Goal: Information Seeking & Learning: Learn about a topic

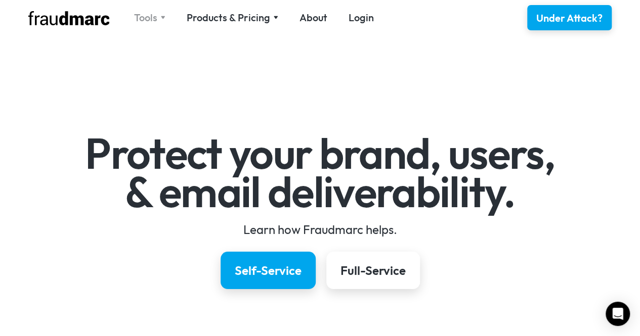
click at [163, 17] on nav "Tools SPF Record Check Inspect any domain's SPF record and learn how to fix it …" at bounding box center [253, 18] width 261 height 14
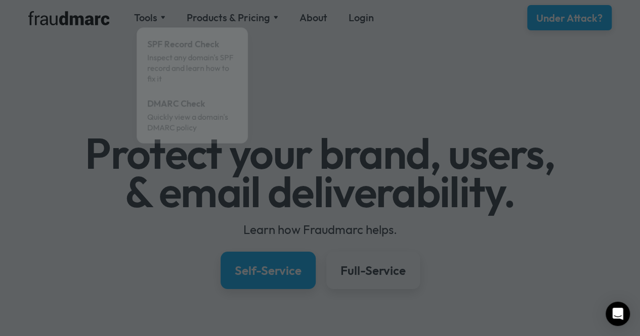
click at [163, 17] on div at bounding box center [320, 168] width 640 height 336
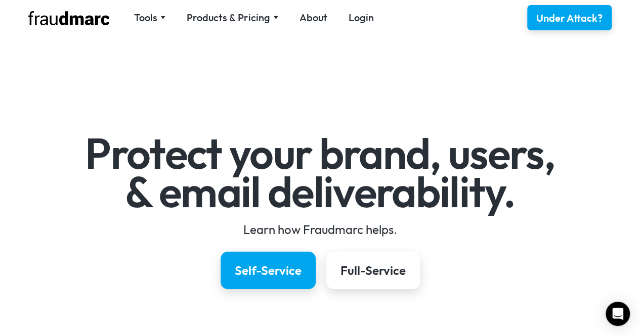
click at [163, 17] on img at bounding box center [162, 18] width 5 height 4
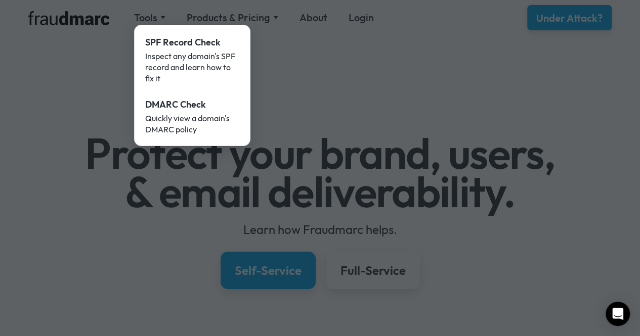
click at [279, 14] on div at bounding box center [320, 168] width 640 height 336
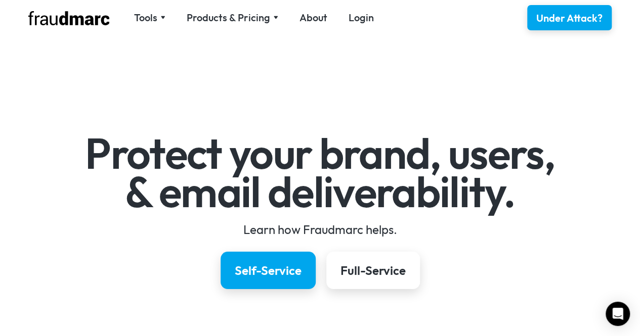
click at [276, 15] on nav "Tools SPF Record Check Inspect any domain's SPF record and learn how to fix it …" at bounding box center [253, 18] width 261 height 14
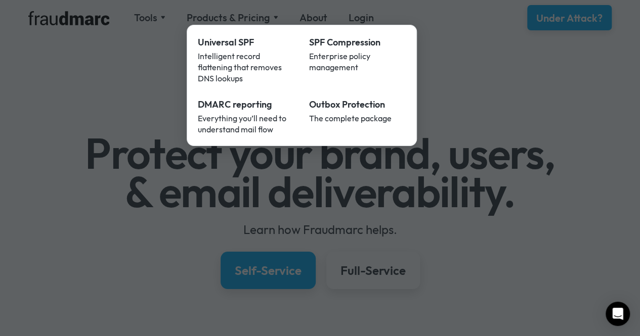
click at [65, 150] on div at bounding box center [320, 168] width 640 height 336
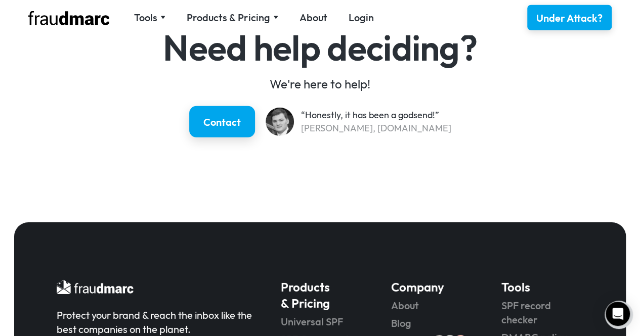
scroll to position [1642, 0]
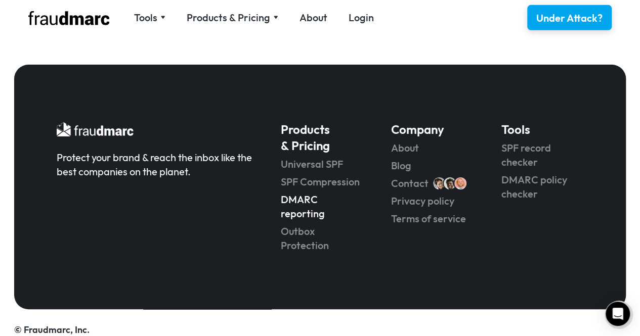
click at [315, 195] on link "DMARC reporting" at bounding box center [322, 207] width 82 height 28
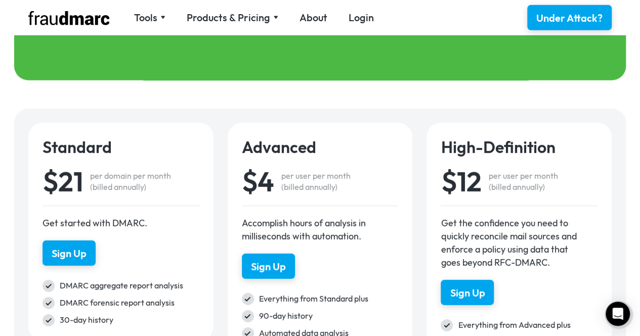
scroll to position [1475, 0]
